Goal: Information Seeking & Learning: Learn about a topic

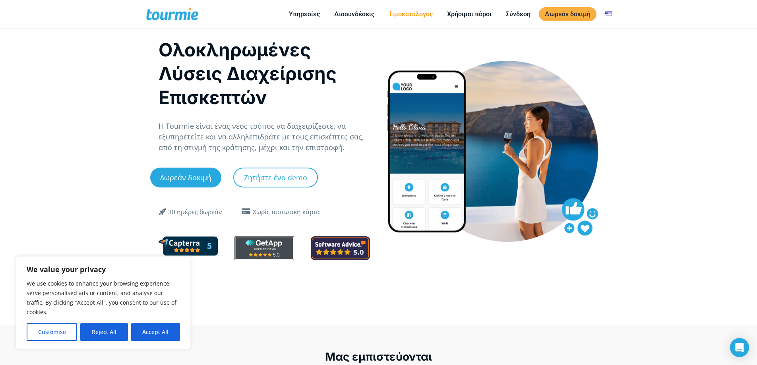
click at [398, 11] on link "Τιμοκατάλογος" at bounding box center [410, 14] width 56 height 10
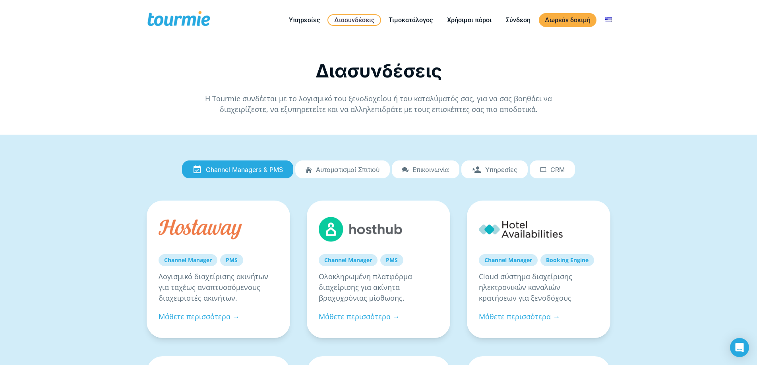
click at [564, 170] on span "CRM" at bounding box center [557, 169] width 14 height 7
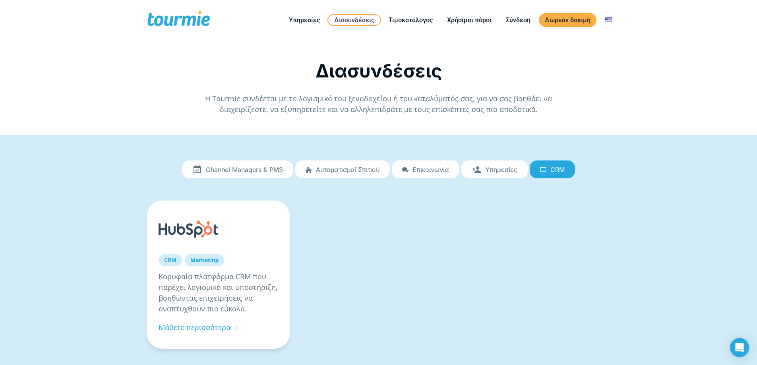
click at [501, 169] on span "Υπηρεσίες" at bounding box center [501, 169] width 32 height 7
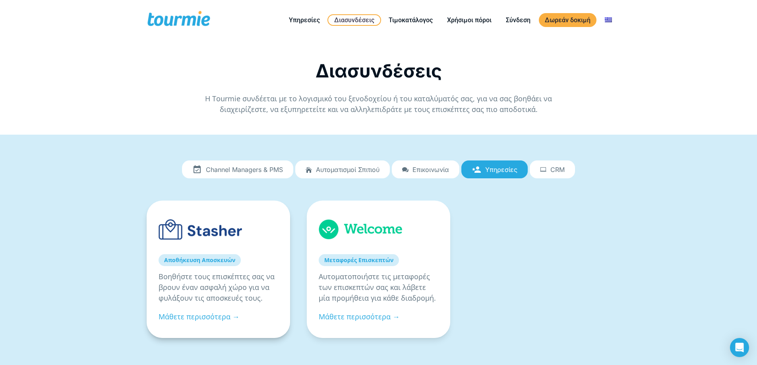
click at [204, 255] on link "Αποθήκευση Αποσκευών" at bounding box center [199, 260] width 82 height 12
click at [210, 311] on div "Αποθήκευση Αποσκευών Βοηθήστε τους επισκέπτες σας να βρουν έναν ασφαλή χώρο για…" at bounding box center [218, 269] width 143 height 137
click at [210, 316] on link "Μάθετε περισσότερα →" at bounding box center [198, 317] width 81 height 10
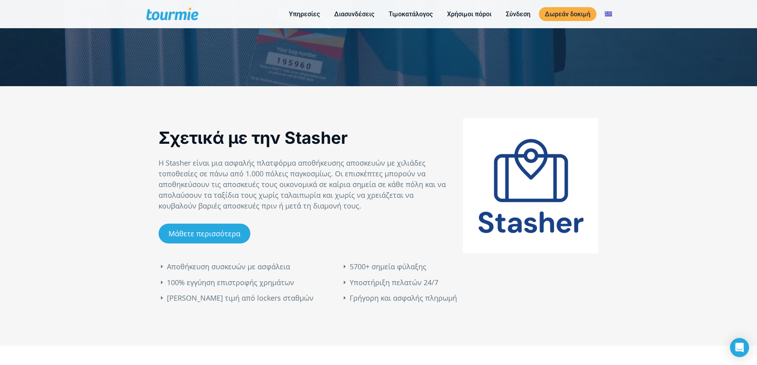
scroll to position [279, 0]
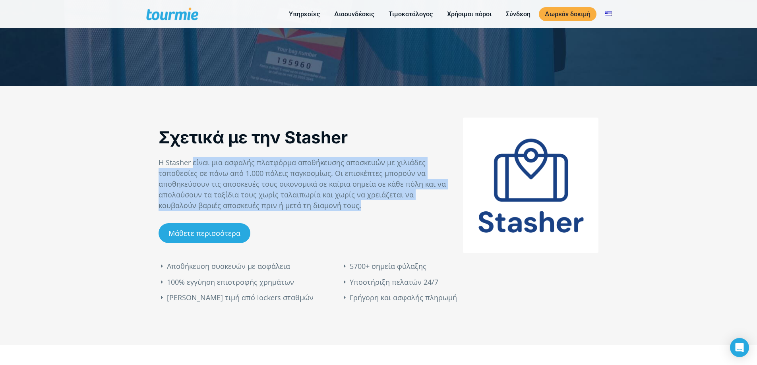
drag, startPoint x: 194, startPoint y: 160, endPoint x: 443, endPoint y: 218, distance: 255.7
click at [443, 218] on div "Σχετικά με την Stasher Η Stasher είναι μια ασφαλής πλατφόρμα αποθήκευσης αποσκε…" at bounding box center [302, 190] width 288 height 129
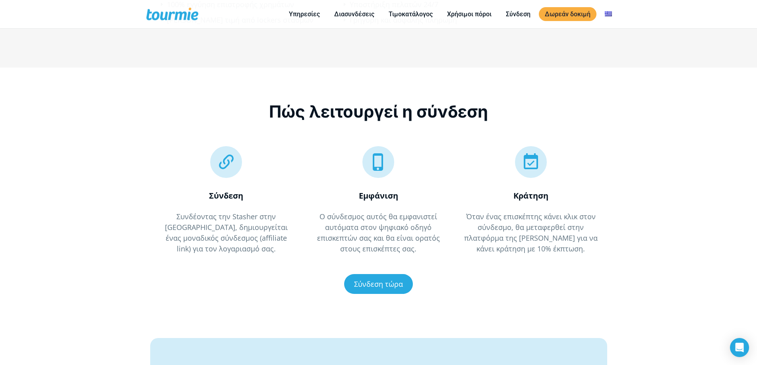
scroll to position [559, 0]
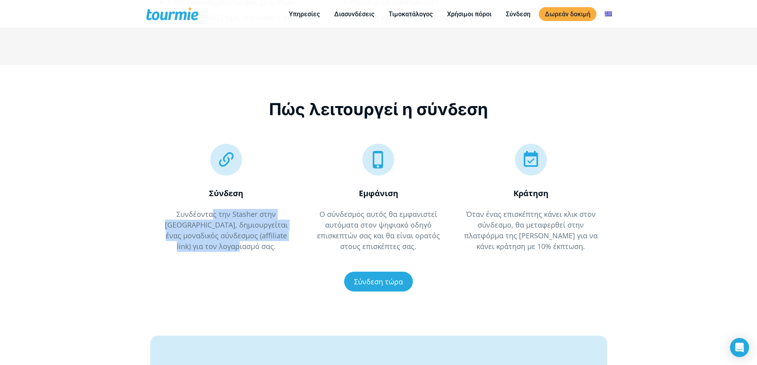
drag, startPoint x: 197, startPoint y: 216, endPoint x: 285, endPoint y: 251, distance: 94.5
click at [285, 251] on p "Συνδέοντας την Stasher στην Tourmie, δημιουργείται ένας μοναδικός σύνδεσμος (af…" at bounding box center [225, 230] width 135 height 43
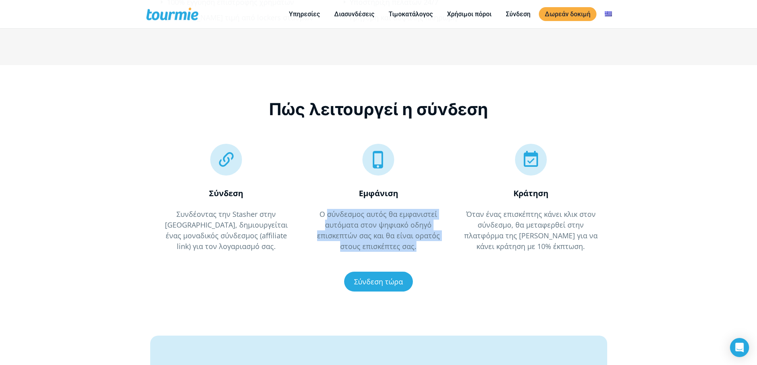
drag, startPoint x: 328, startPoint y: 218, endPoint x: 443, endPoint y: 246, distance: 118.6
click at [443, 246] on p "Ο σύνδεσμος αυτός θα εμφανιστεί αυτόματα στον ψηφιακό οδηγό επισκεπτών σας και …" at bounding box center [378, 230] width 135 height 43
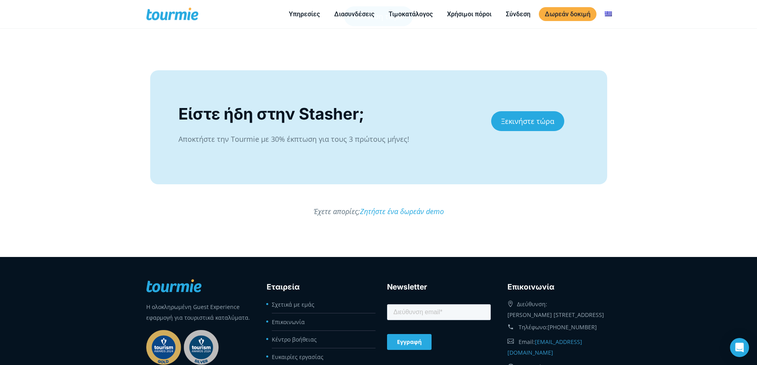
scroll to position [824, 0]
